Goal: Transaction & Acquisition: Obtain resource

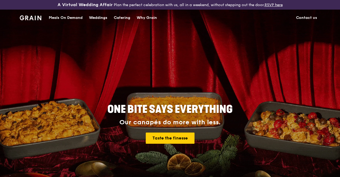
click at [122, 18] on div "Catering" at bounding box center [122, 18] width 17 height 16
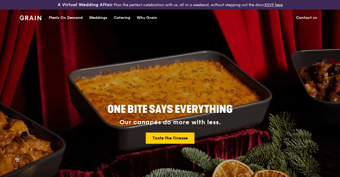
click at [122, 18] on div "Catering" at bounding box center [122, 18] width 17 height 16
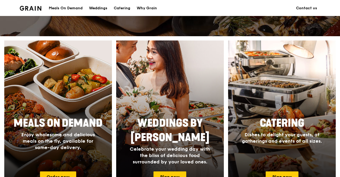
scroll to position [192, 0]
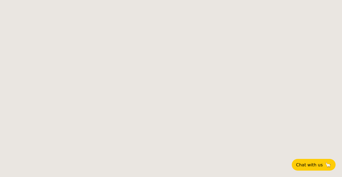
select select
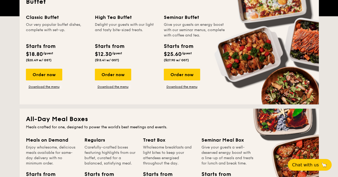
scroll to position [133, 0]
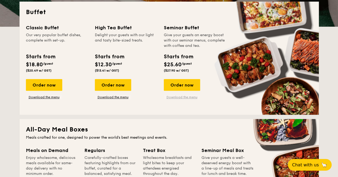
click at [188, 100] on link "Download the menu" at bounding box center [182, 97] width 36 height 4
